Goal: Understand process/instructions

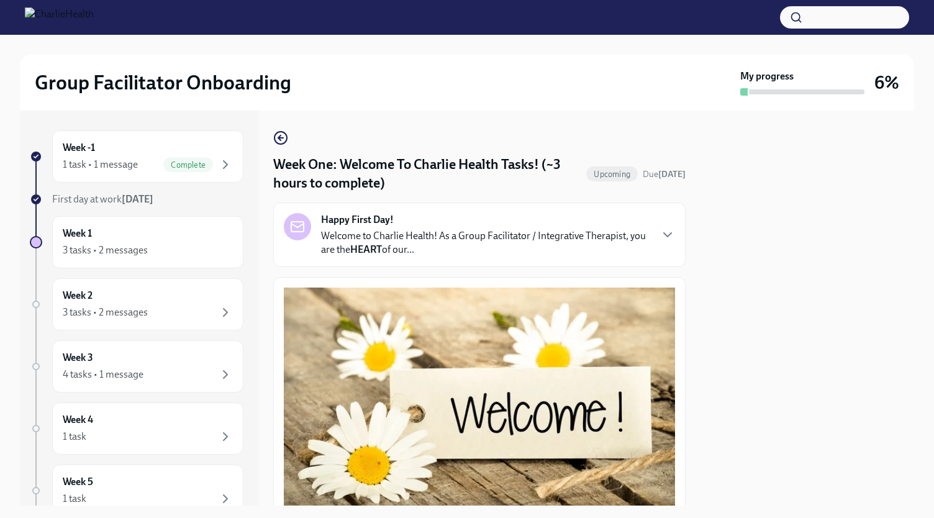
scroll to position [1105, 0]
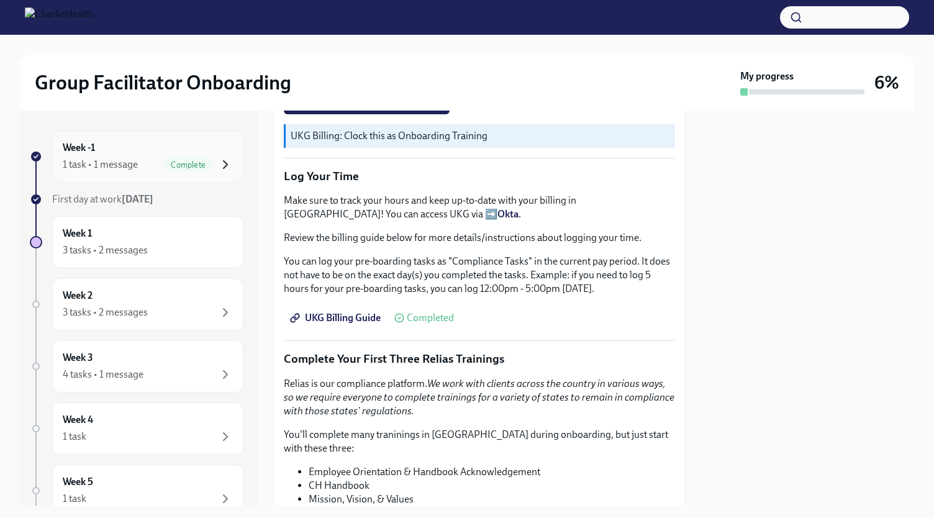
click at [224, 163] on icon "button" at bounding box center [226, 164] width 4 height 7
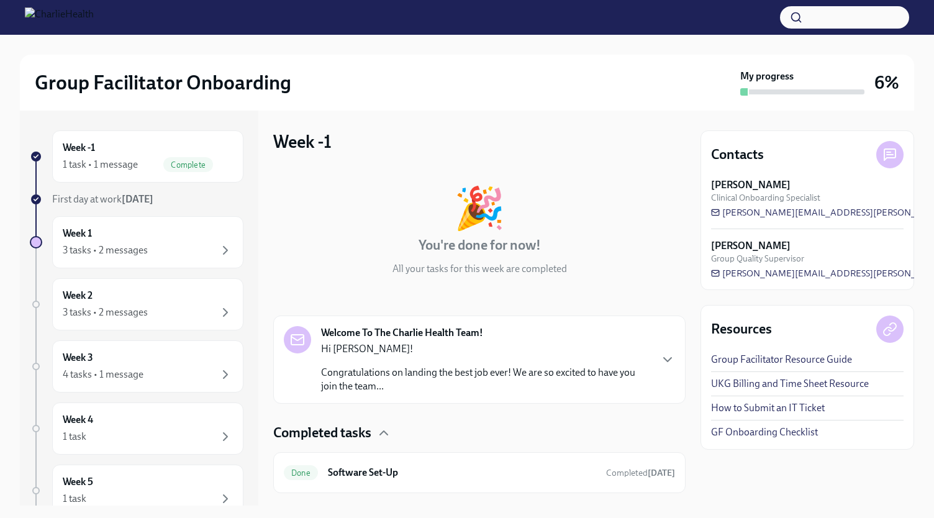
scroll to position [26, 0]
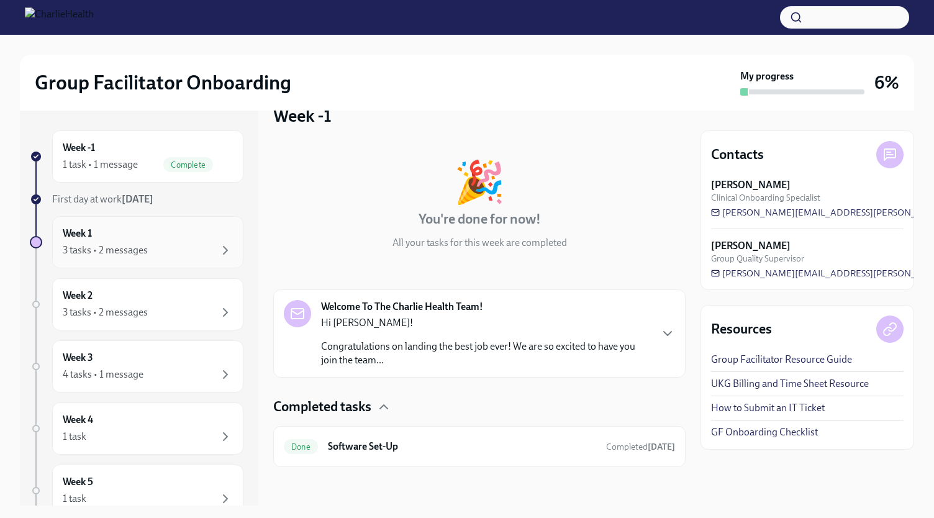
click at [195, 248] on div "3 tasks • 2 messages" at bounding box center [148, 250] width 170 height 15
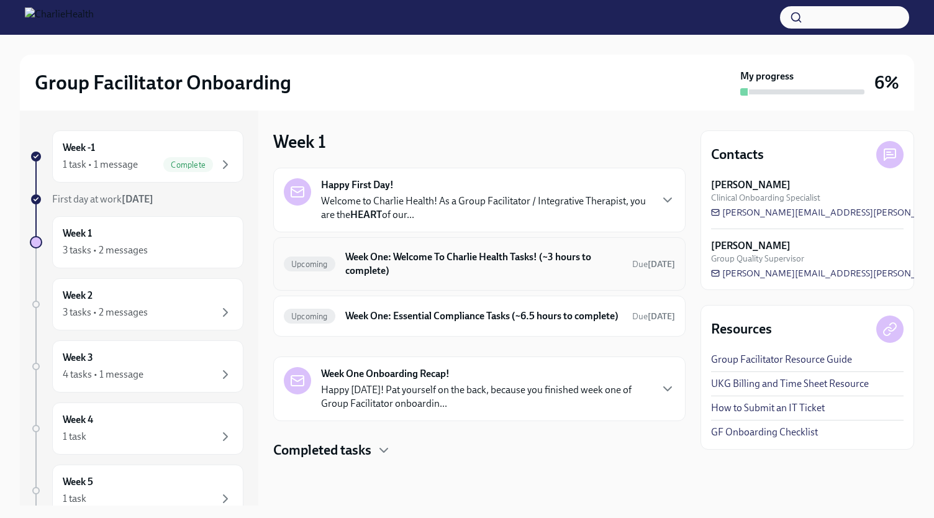
click at [504, 250] on h6 "Week One: Welcome To Charlie Health Tasks! (~3 hours to complete)" at bounding box center [483, 263] width 277 height 27
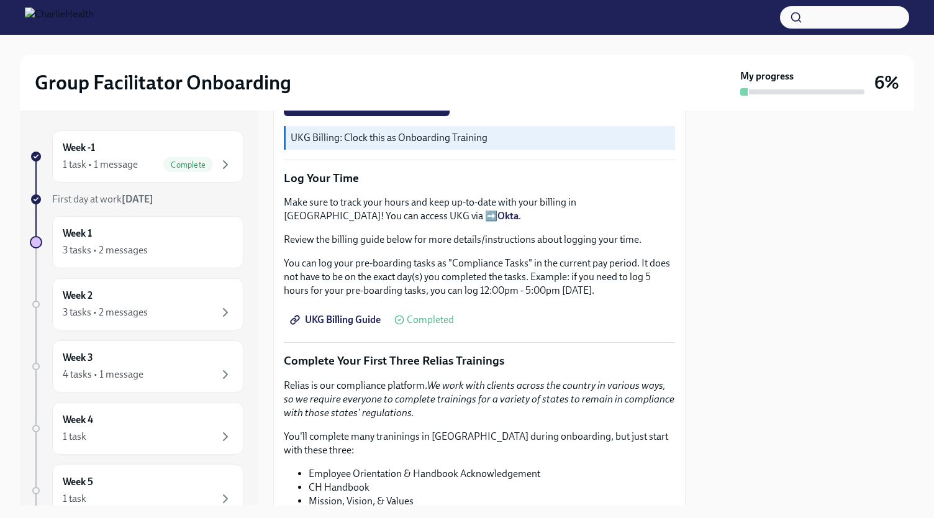
scroll to position [1108, 0]
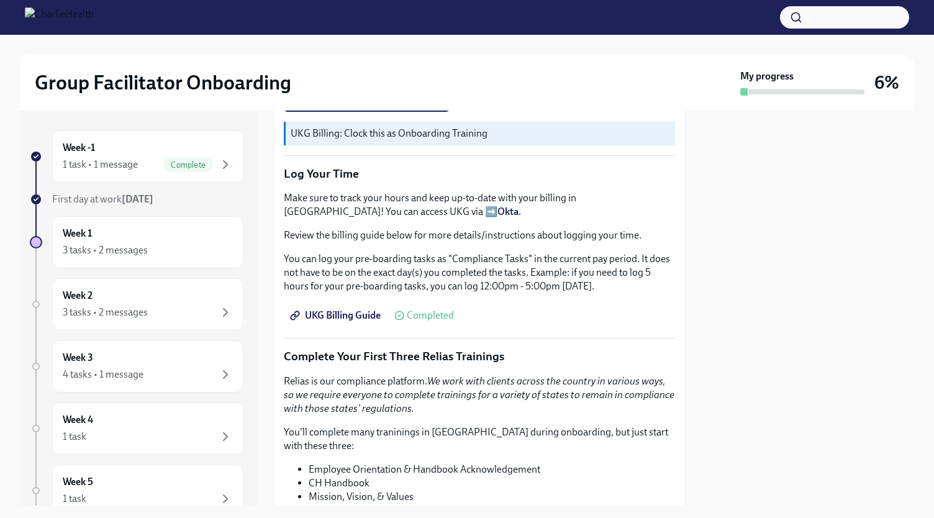
click at [340, 309] on span "UKG Billing Guide" at bounding box center [336, 315] width 88 height 12
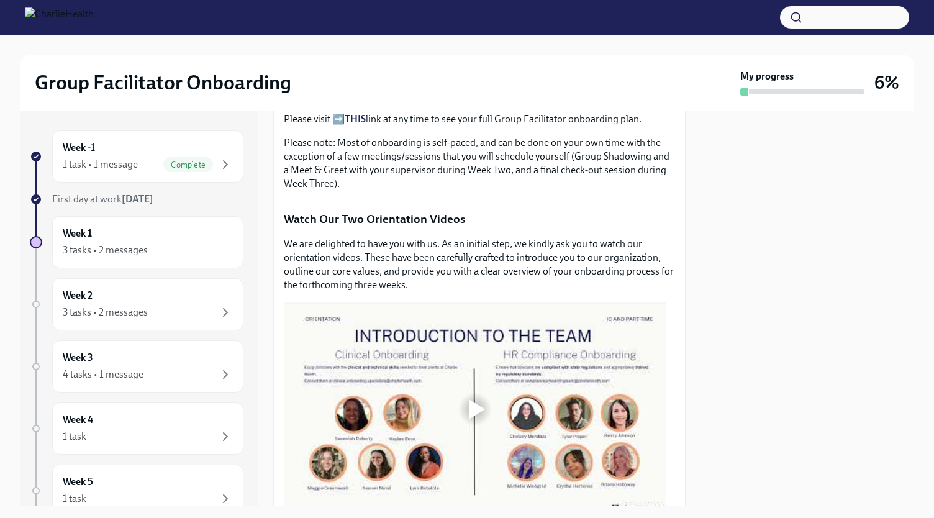
scroll to position [586, 0]
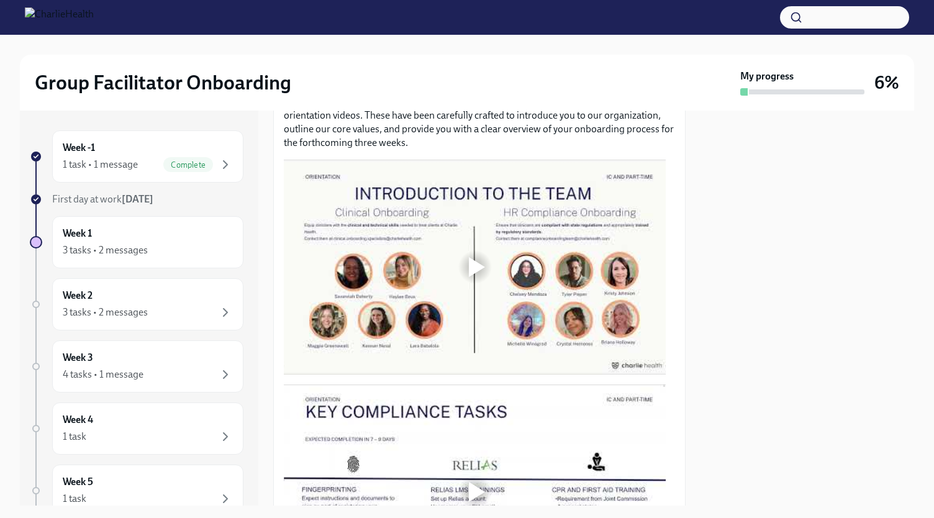
click at [473, 259] on div at bounding box center [477, 267] width 16 height 20
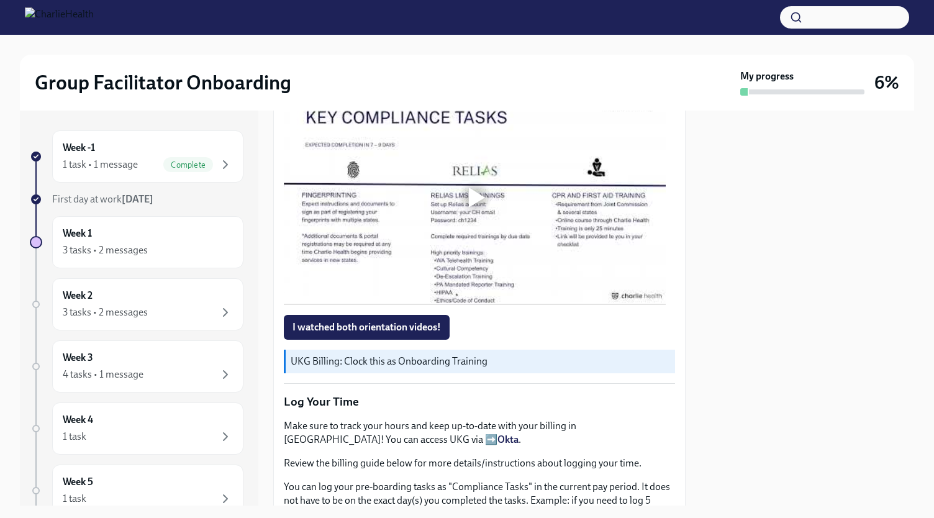
scroll to position [861, 0]
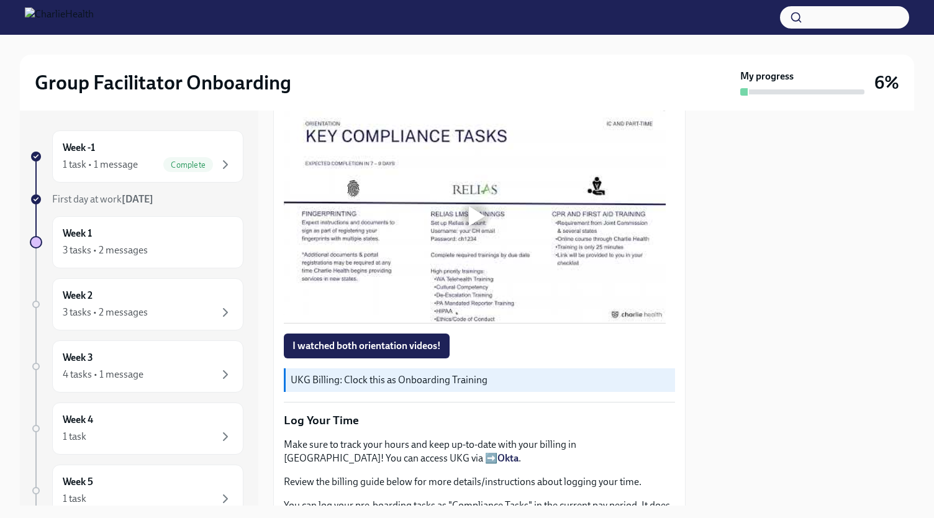
click at [497, 452] on strong "Okta" at bounding box center [507, 458] width 21 height 12
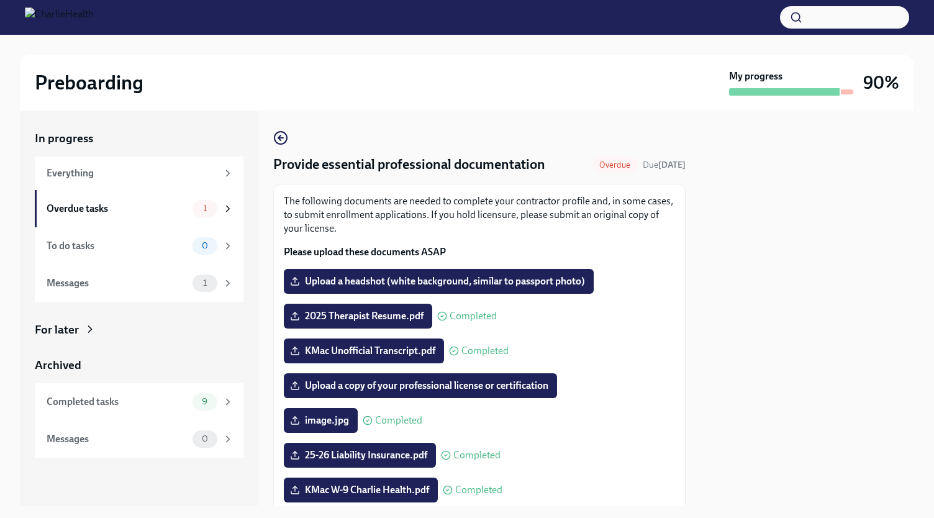
click at [78, 332] on div "For later" at bounding box center [57, 330] width 44 height 16
